Goal: Check status: Check status

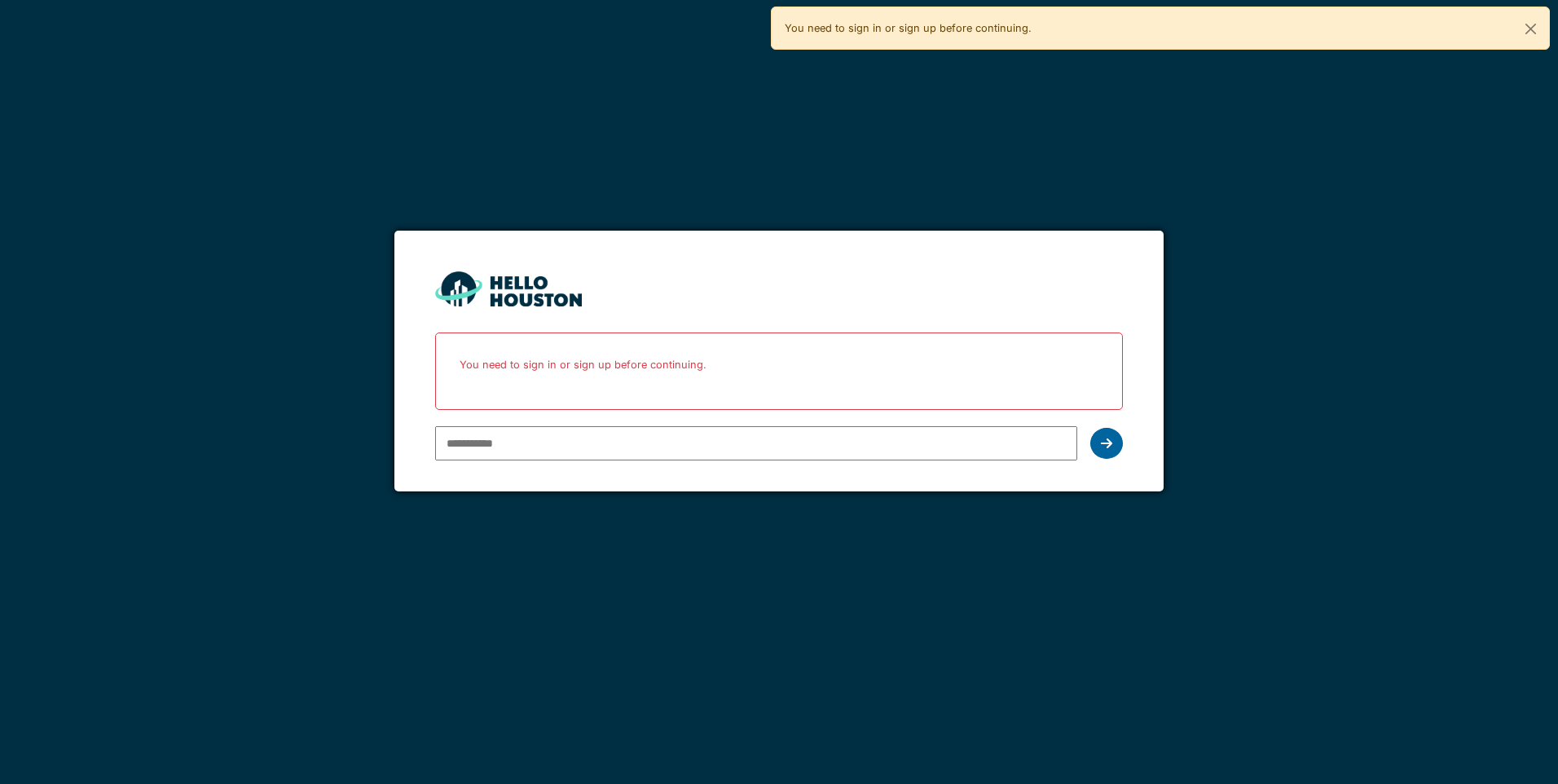
type input "**********"
click at [1110, 441] on icon at bounding box center [1106, 443] width 12 height 13
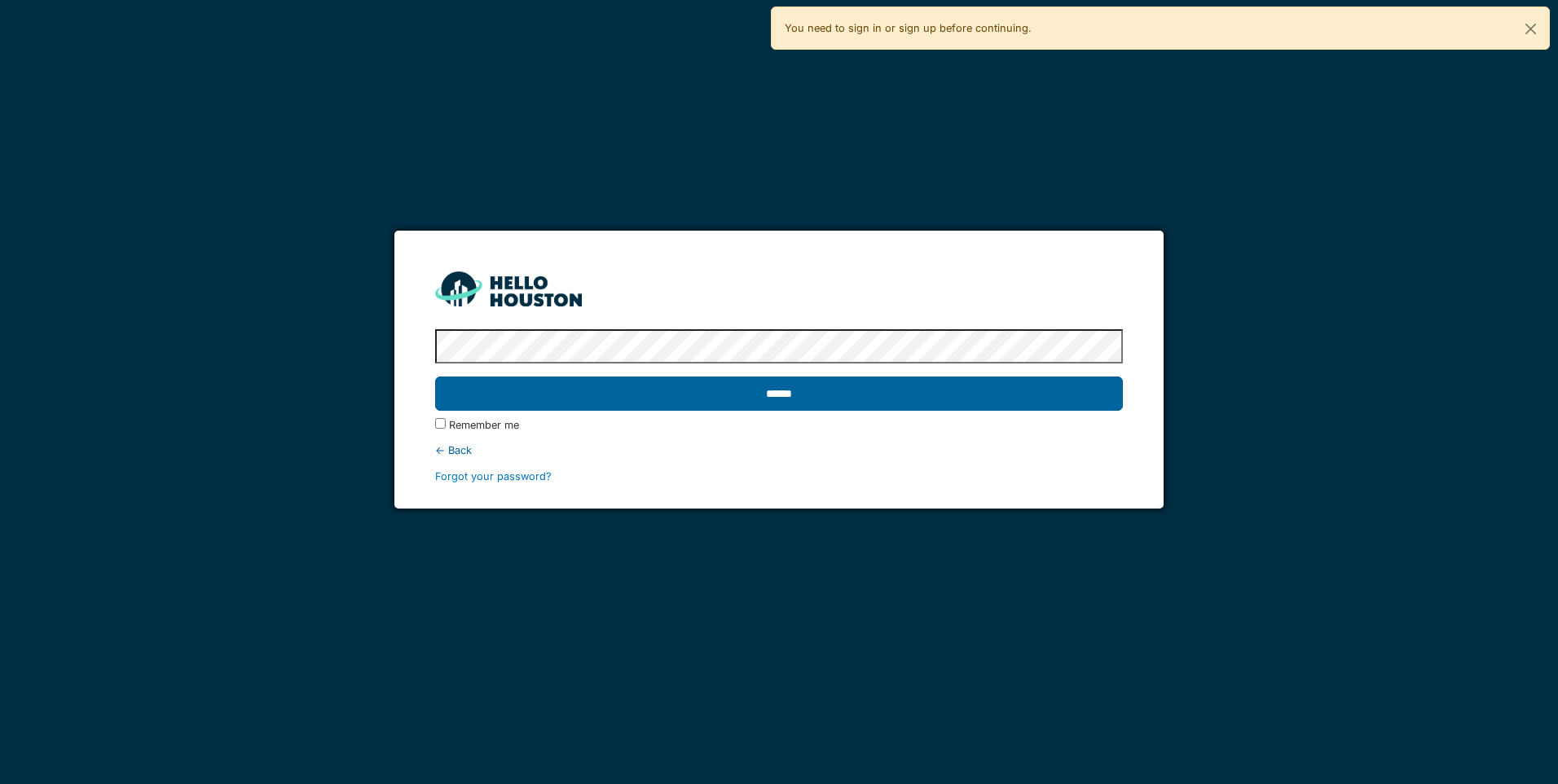
click at [830, 401] on input "******" at bounding box center [779, 394] width 687 height 35
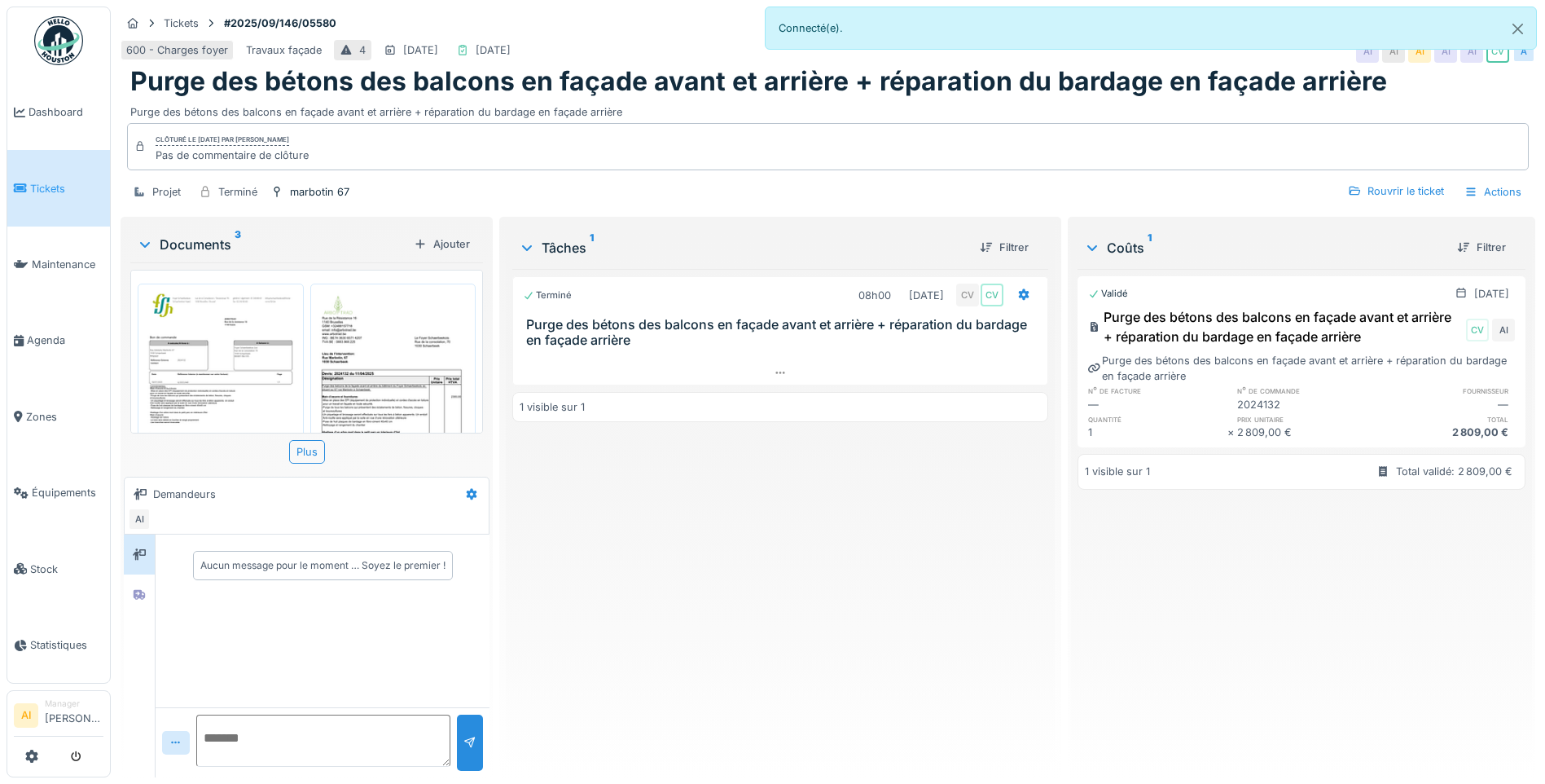
click at [231, 346] on img at bounding box center [221, 400] width 158 height 223
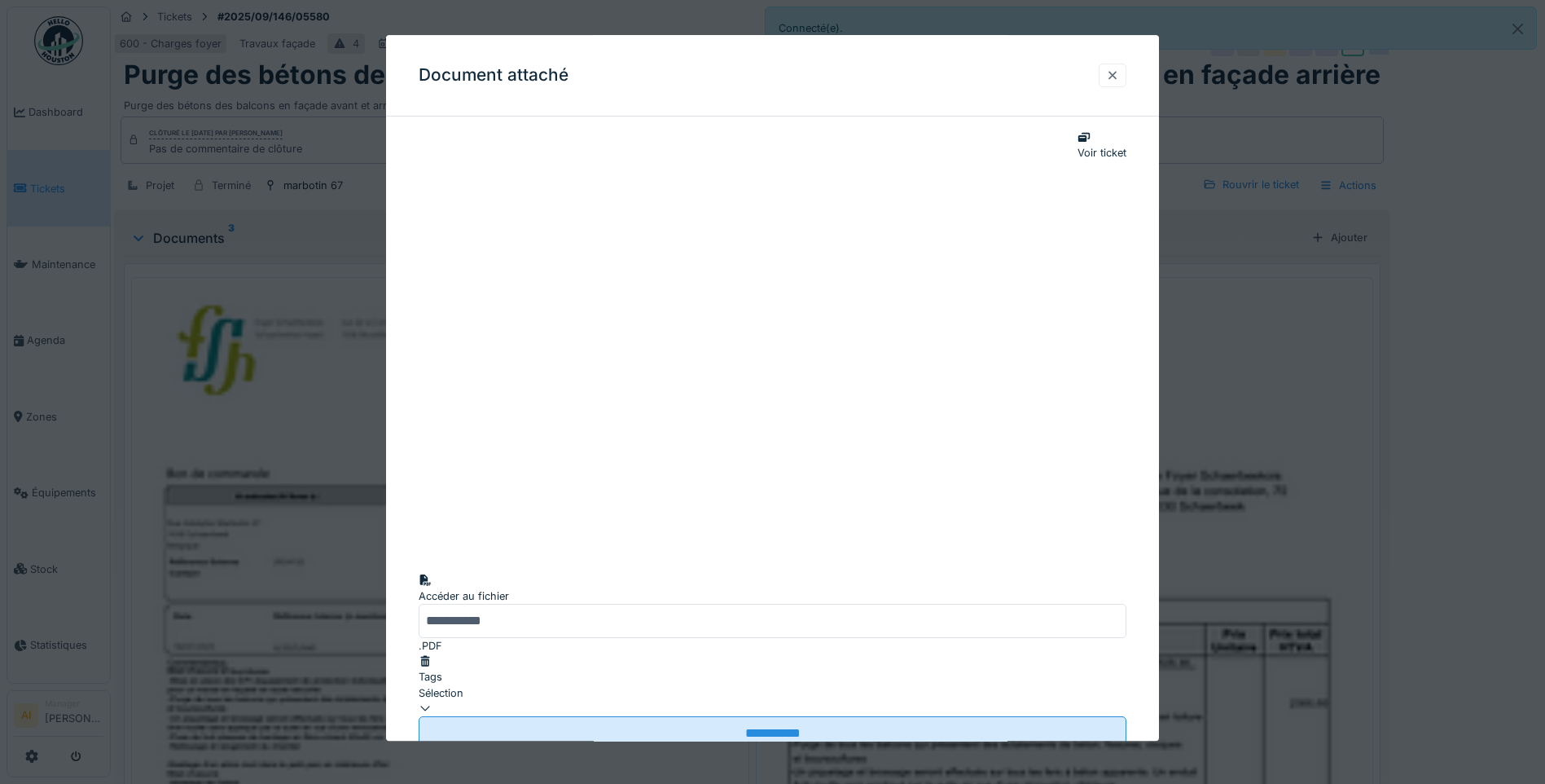
click at [1119, 74] on div at bounding box center [1113, 75] width 13 height 15
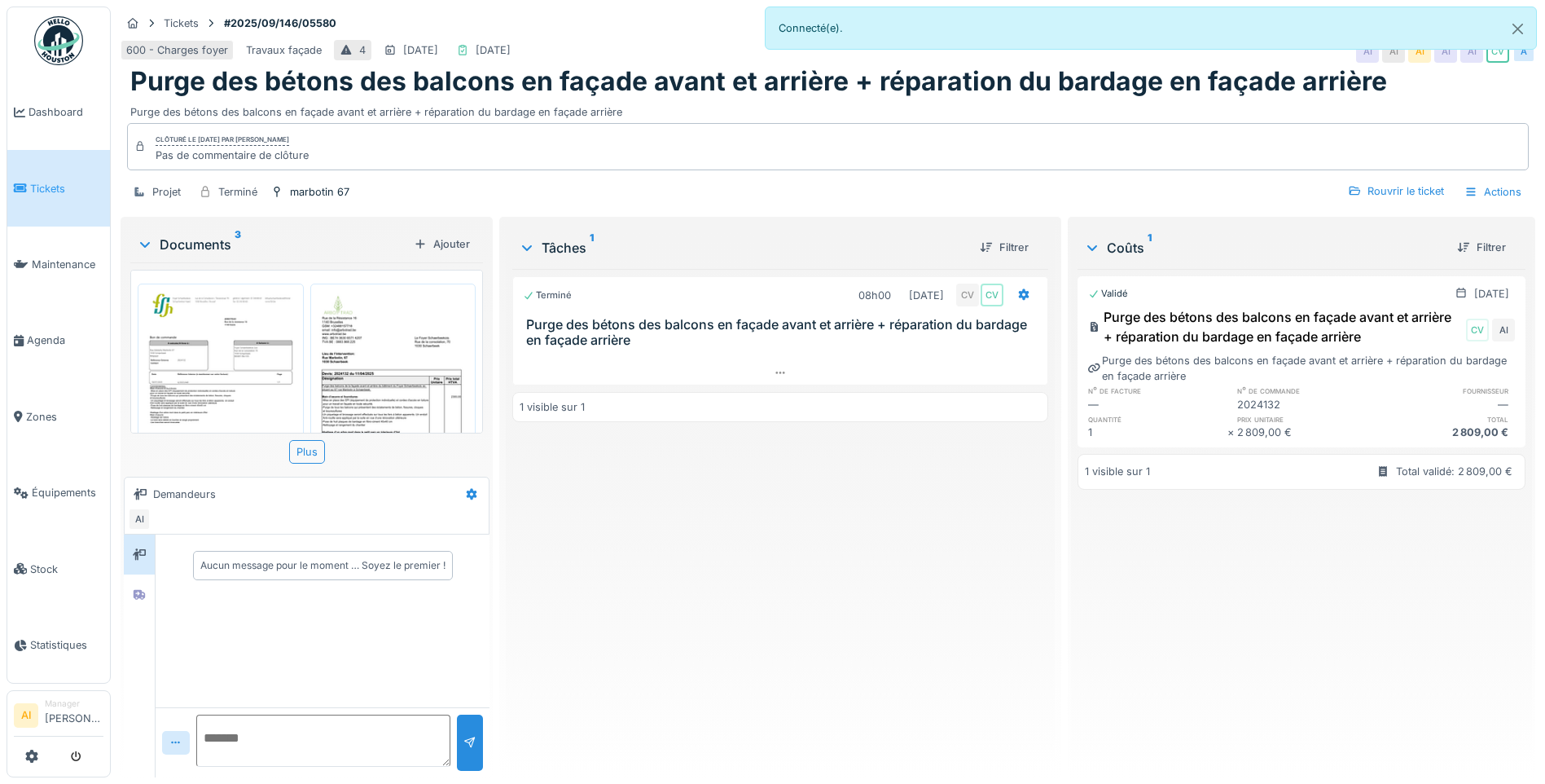
click at [399, 322] on img at bounding box center [393, 400] width 158 height 223
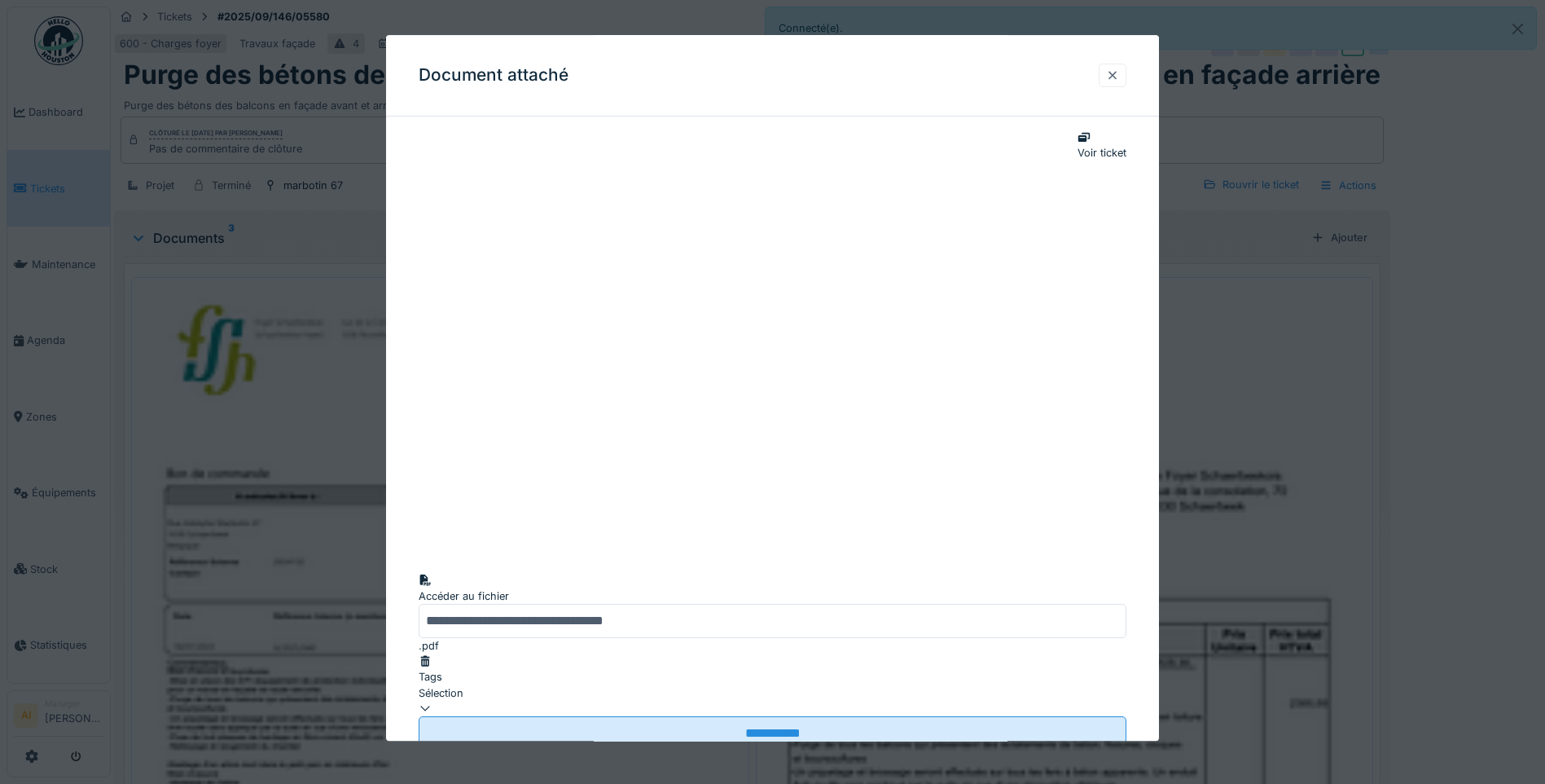
click at [1126, 75] on div at bounding box center [1113, 75] width 28 height 24
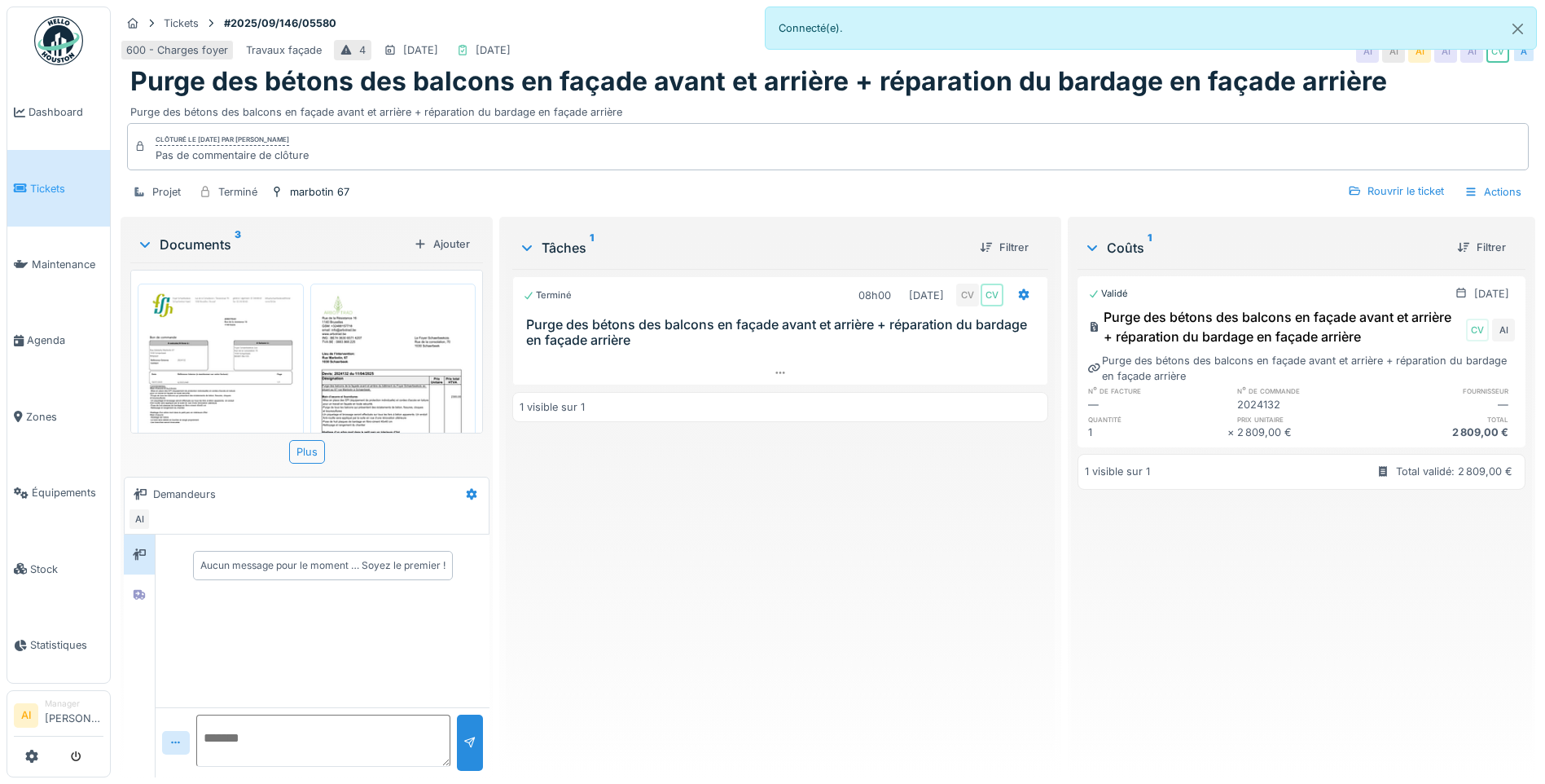
click at [856, 549] on div "Terminé 08h00 [DATE] CV CV Purge des bétons des balcons en façade avant et arri…" at bounding box center [780, 516] width 536 height 495
click at [196, 375] on img at bounding box center [221, 400] width 158 height 223
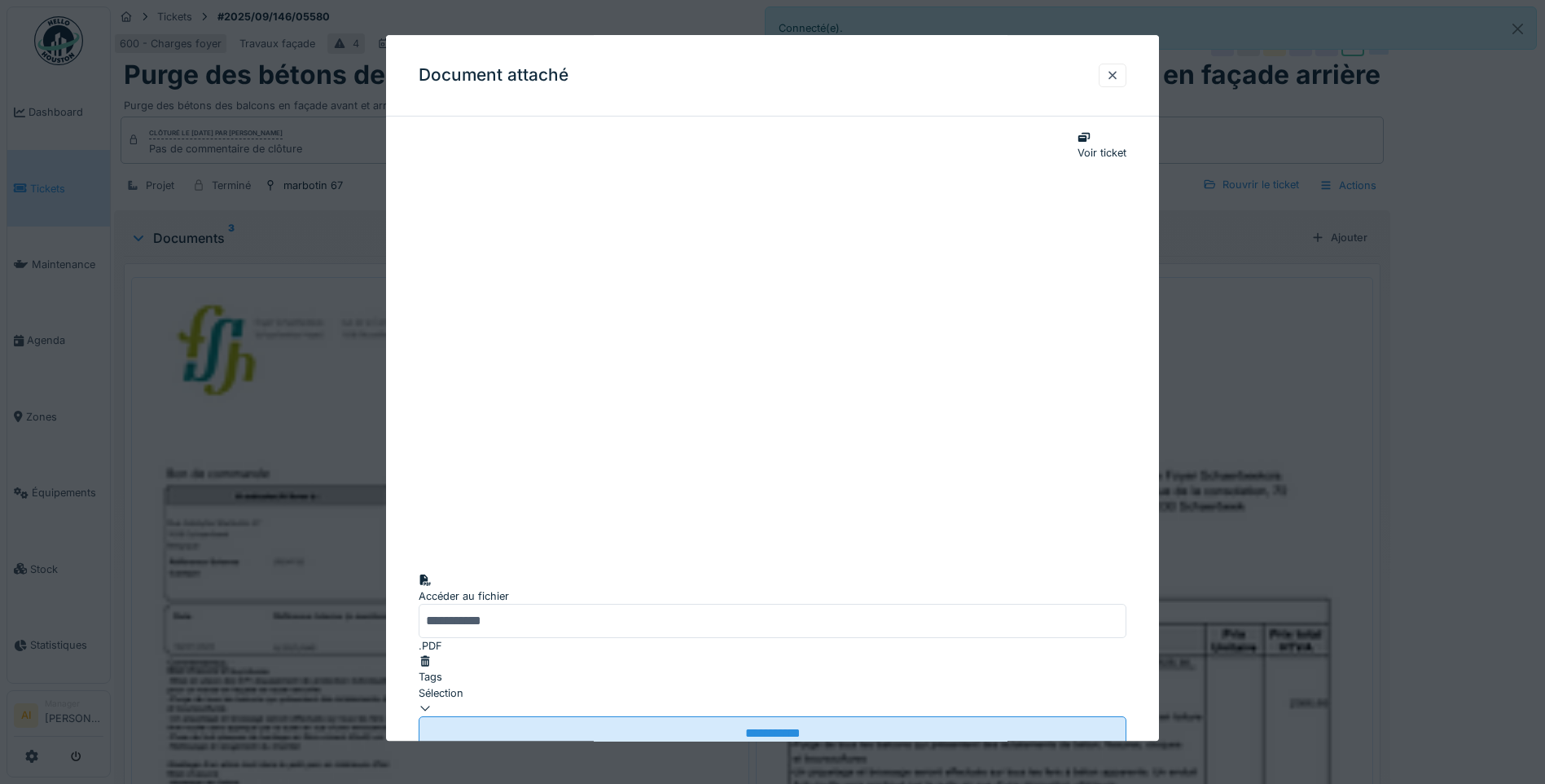
scroll to position [89, 0]
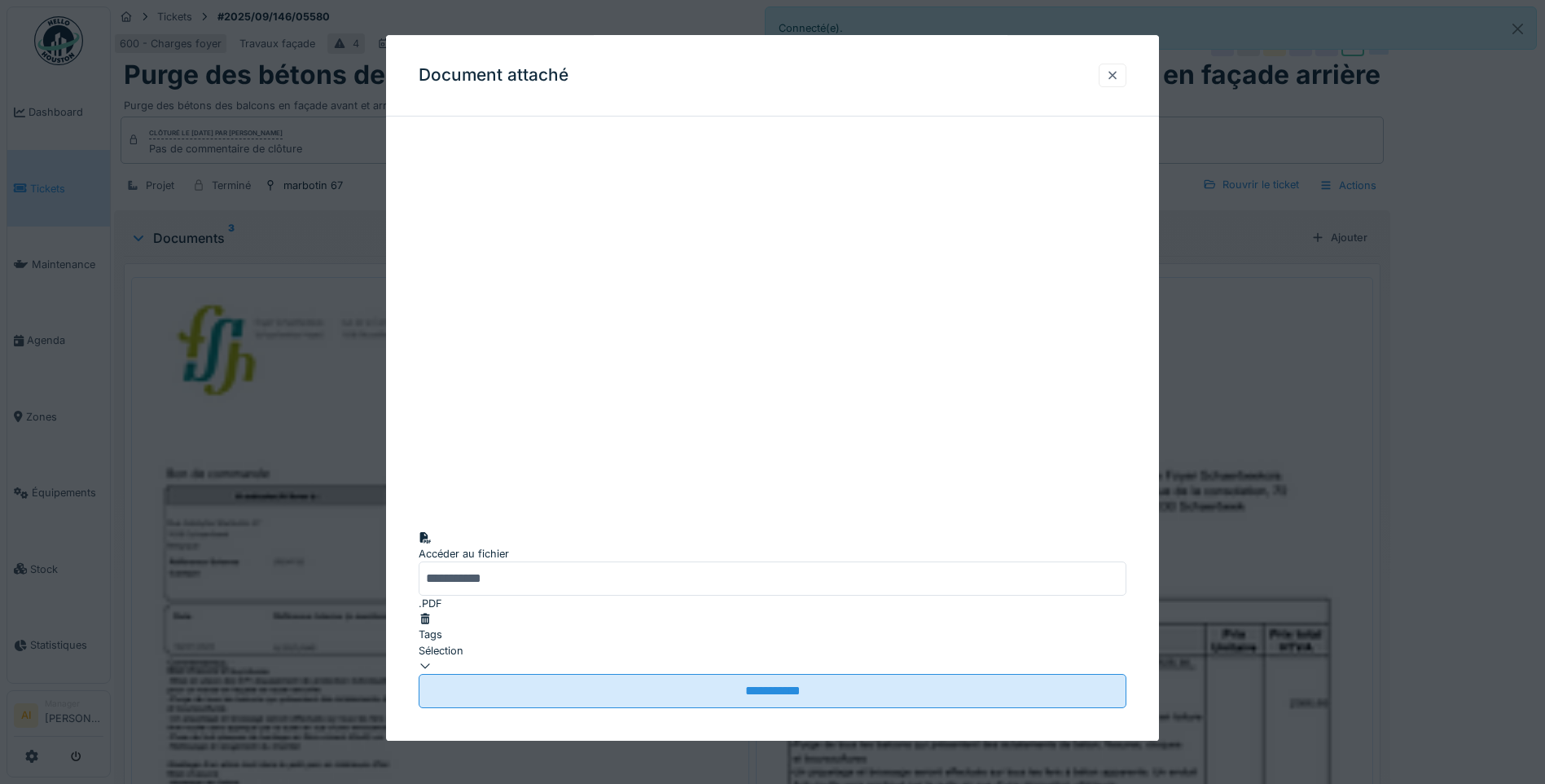
click at [1119, 73] on div at bounding box center [1113, 75] width 13 height 15
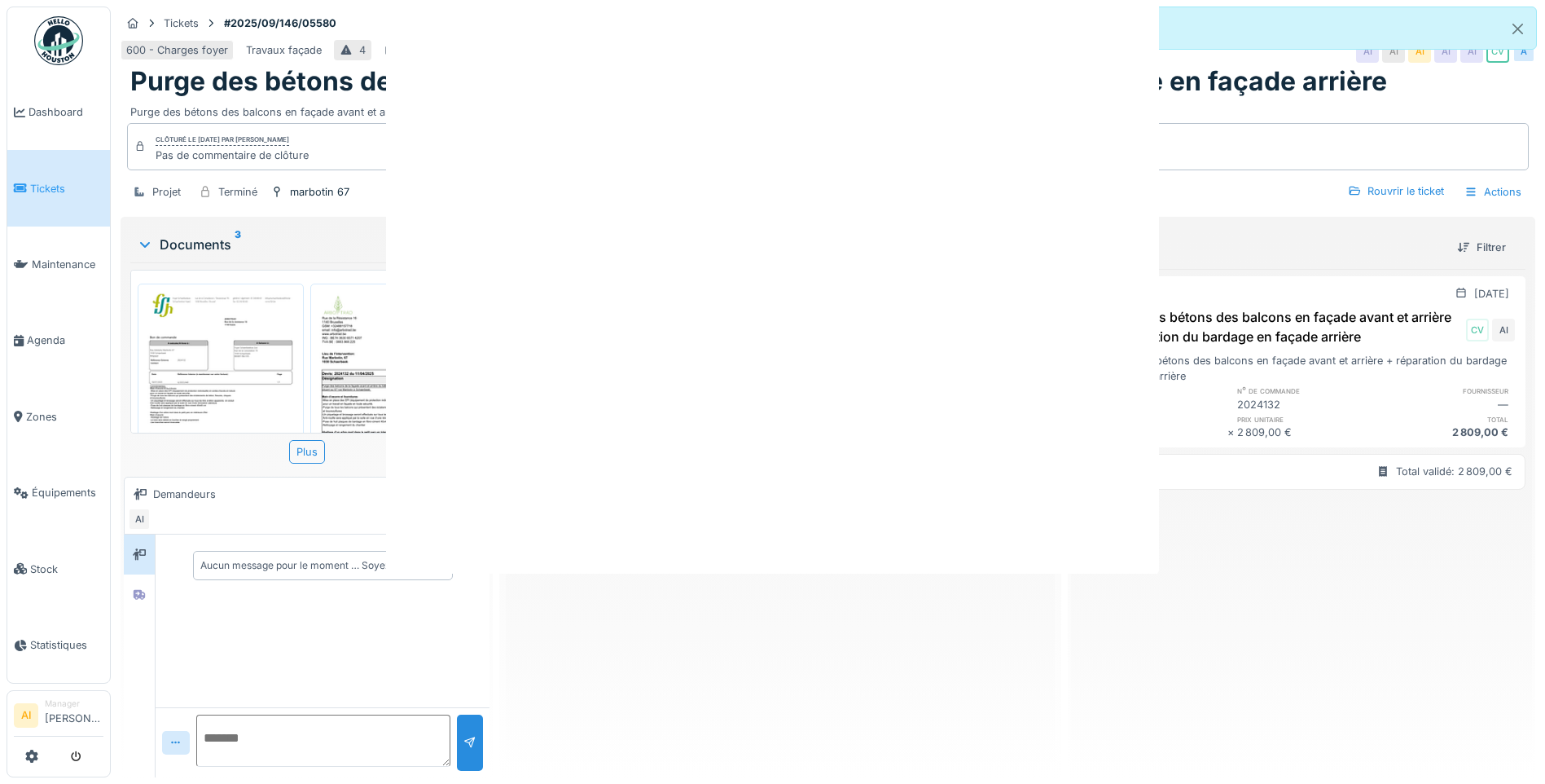
scroll to position [0, 0]
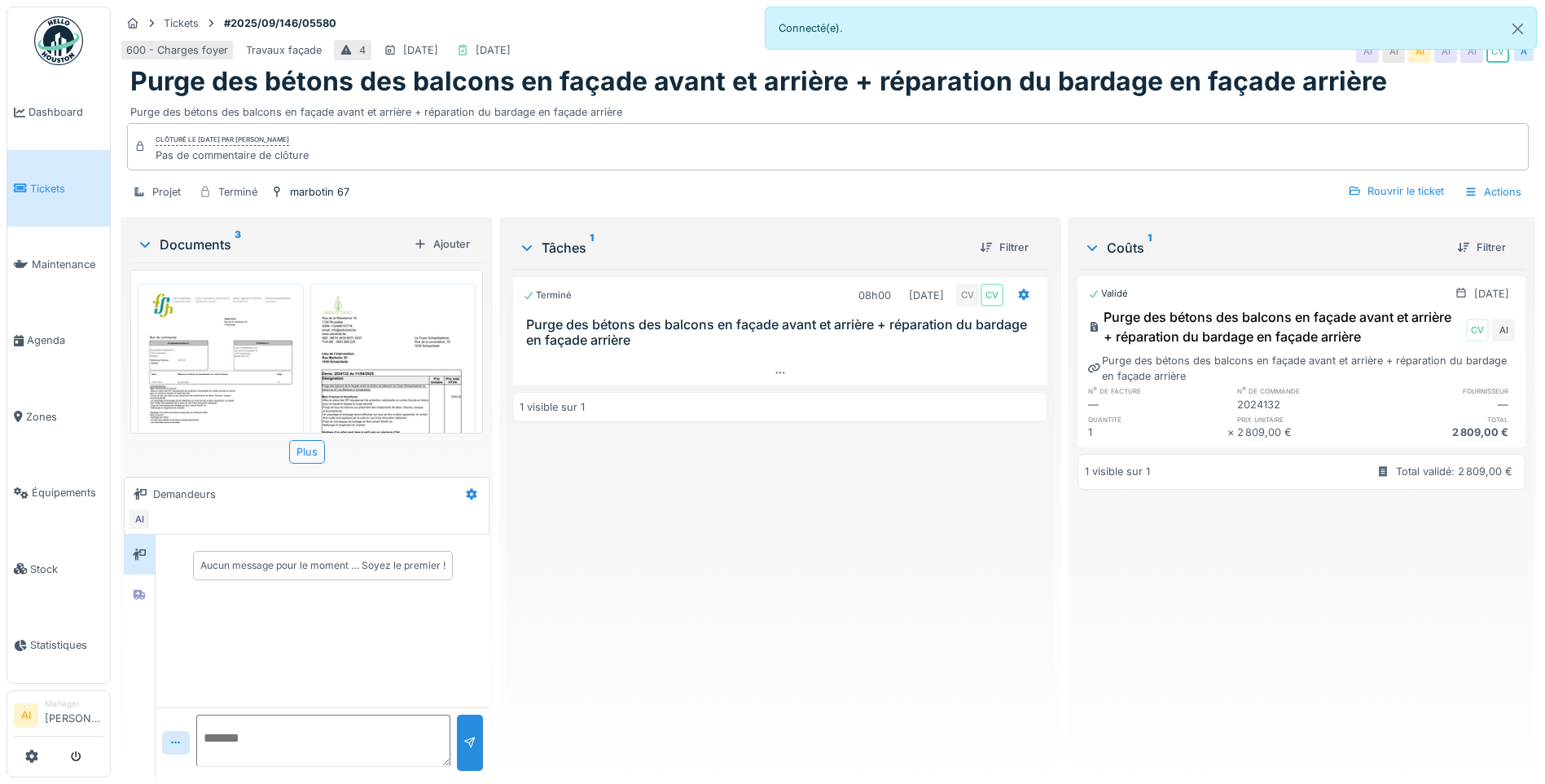
click at [337, 354] on img at bounding box center [393, 400] width 158 height 223
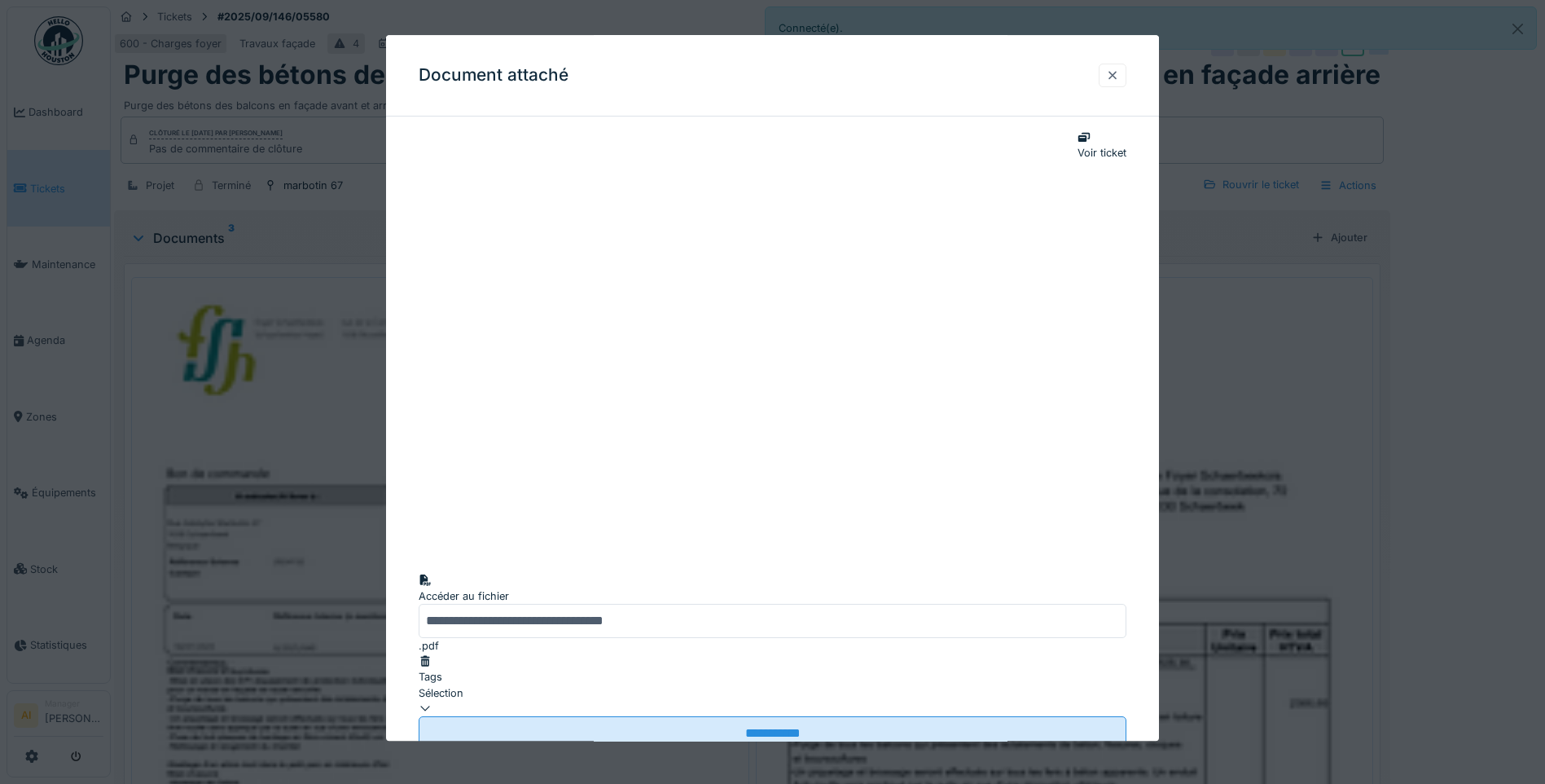
click at [1119, 71] on div at bounding box center [1113, 75] width 13 height 15
